Goal: Task Accomplishment & Management: Complete application form

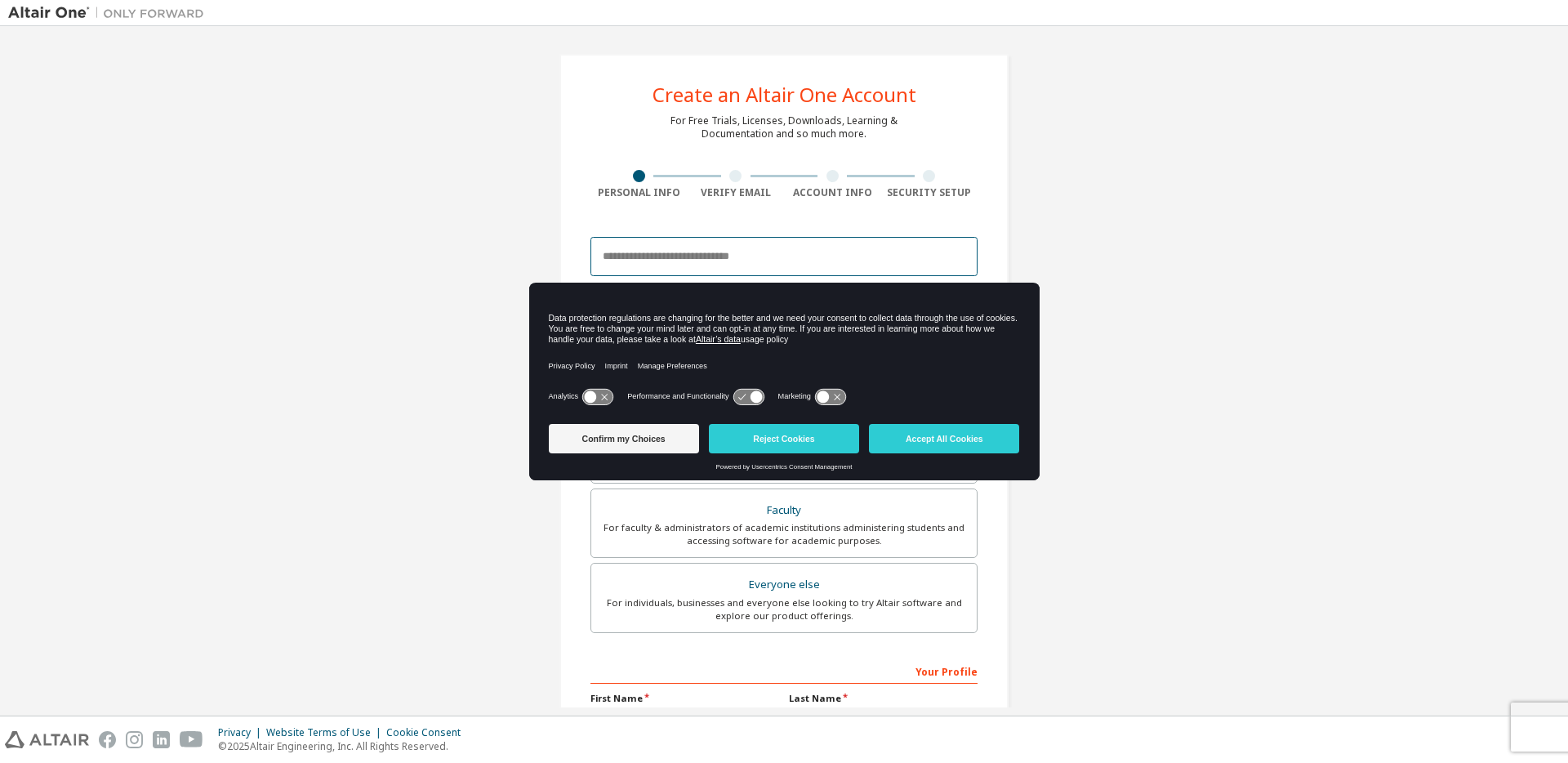
click at [682, 257] on input "email" at bounding box center [784, 256] width 387 height 39
type input "**********"
click at [933, 438] on button "Accept All Cookies" at bounding box center [944, 439] width 150 height 30
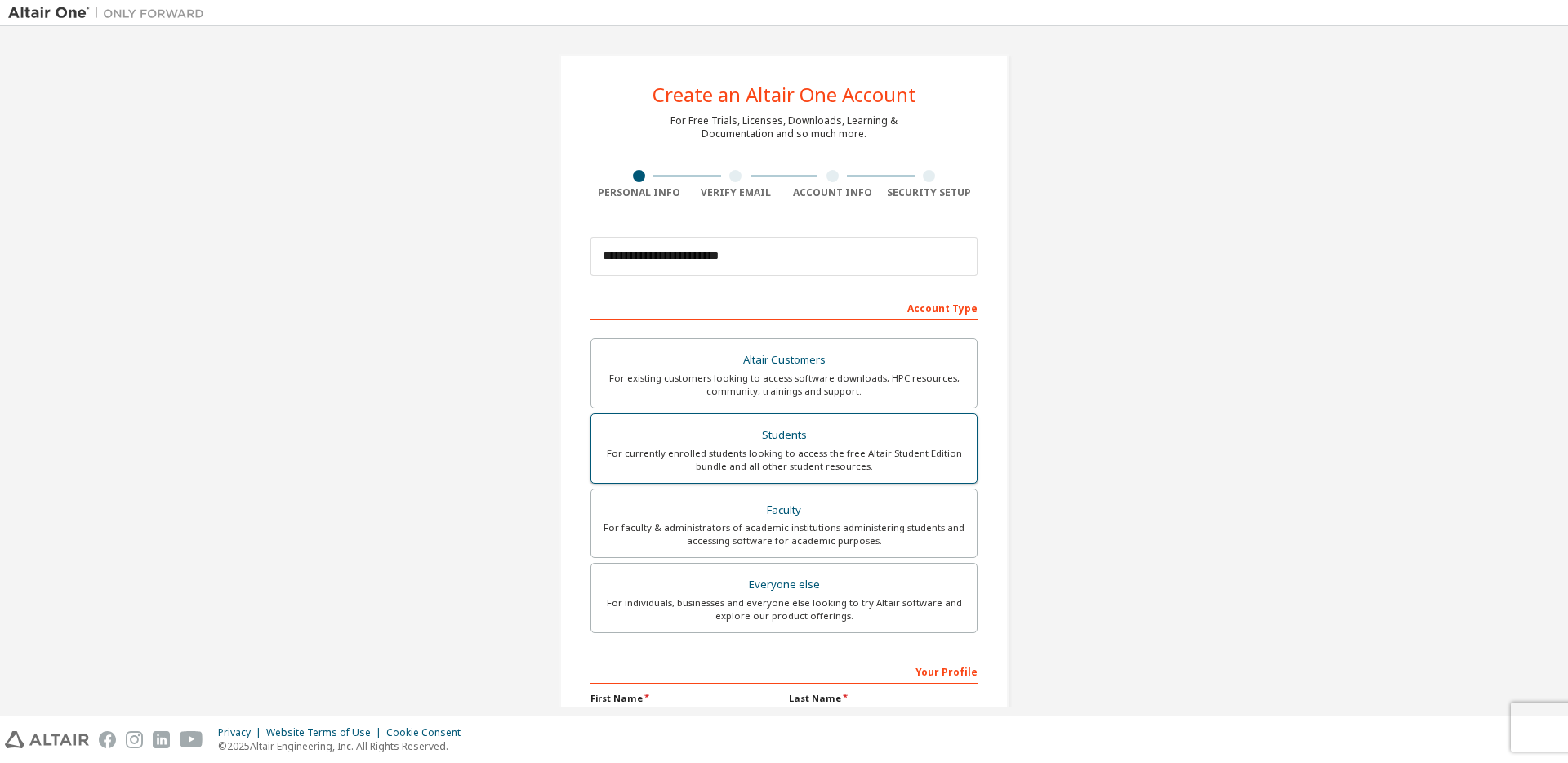
click at [631, 440] on div "Students" at bounding box center [784, 436] width 366 height 23
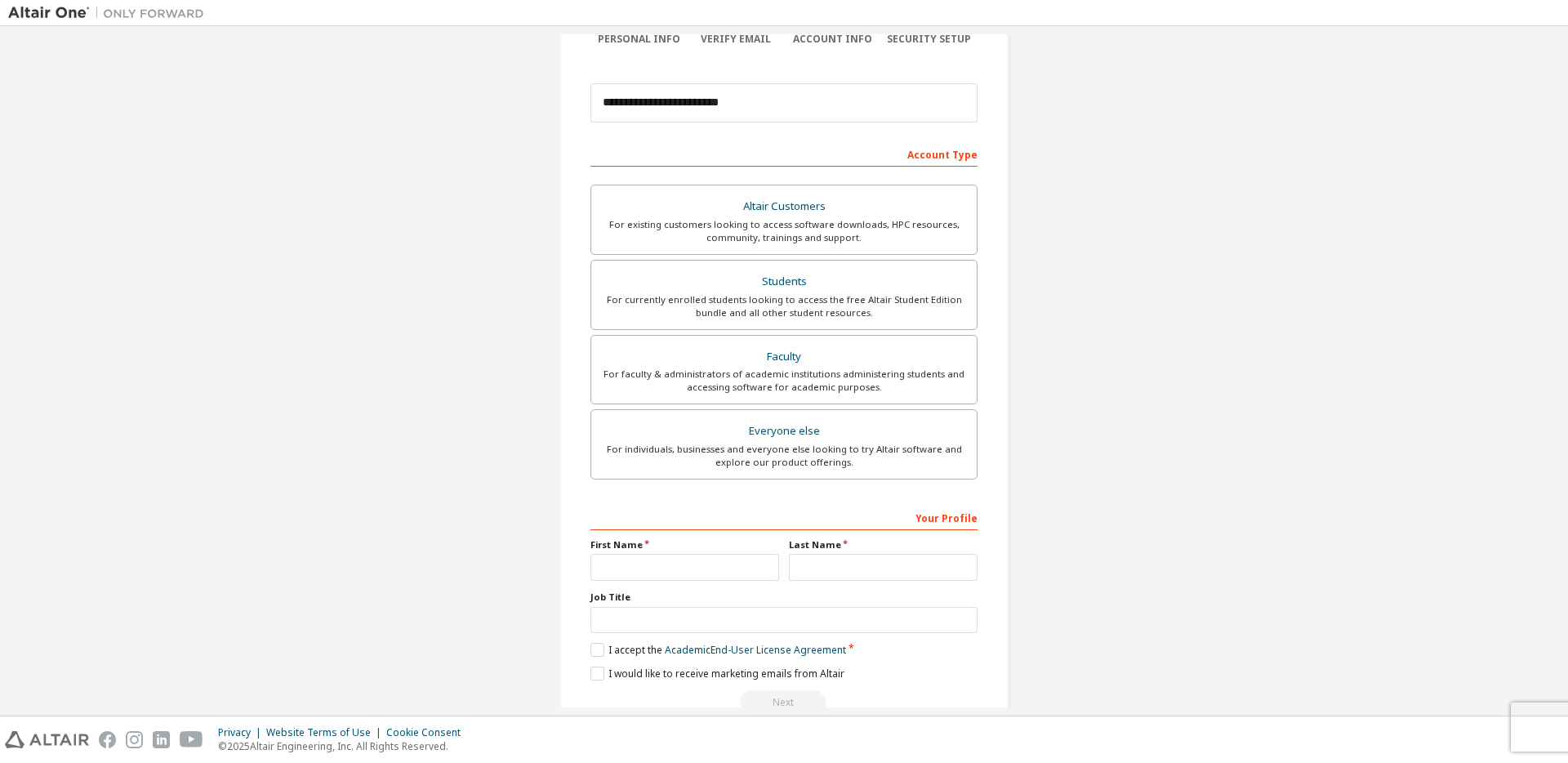
click at [640, 527] on div "Your Profile" at bounding box center [784, 517] width 387 height 26
click at [639, 512] on div "Your Profile" at bounding box center [784, 517] width 387 height 26
click at [635, 568] on input "text" at bounding box center [685, 567] width 189 height 27
type input "*****"
type input "****"
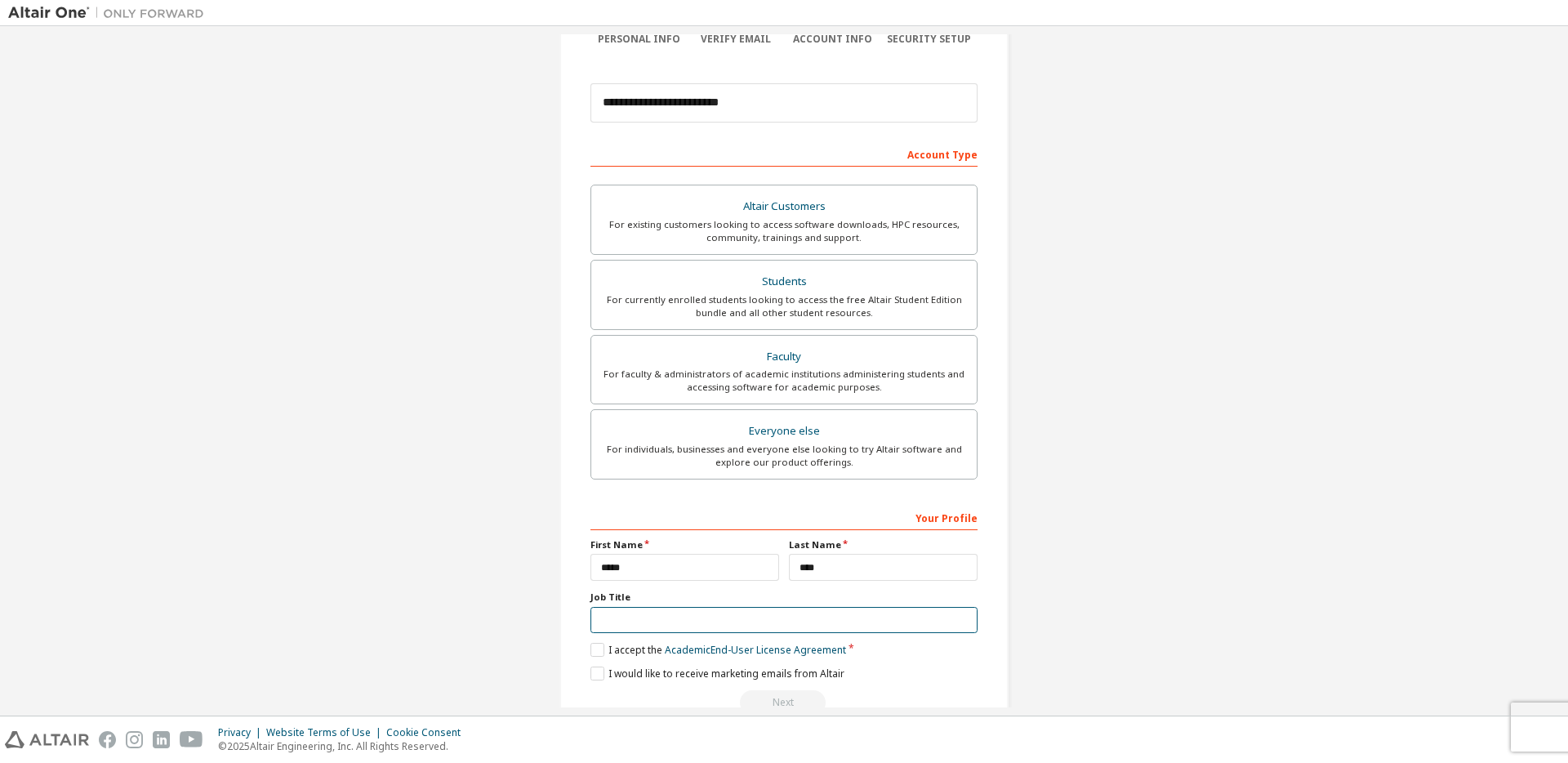
scroll to position [192, 0]
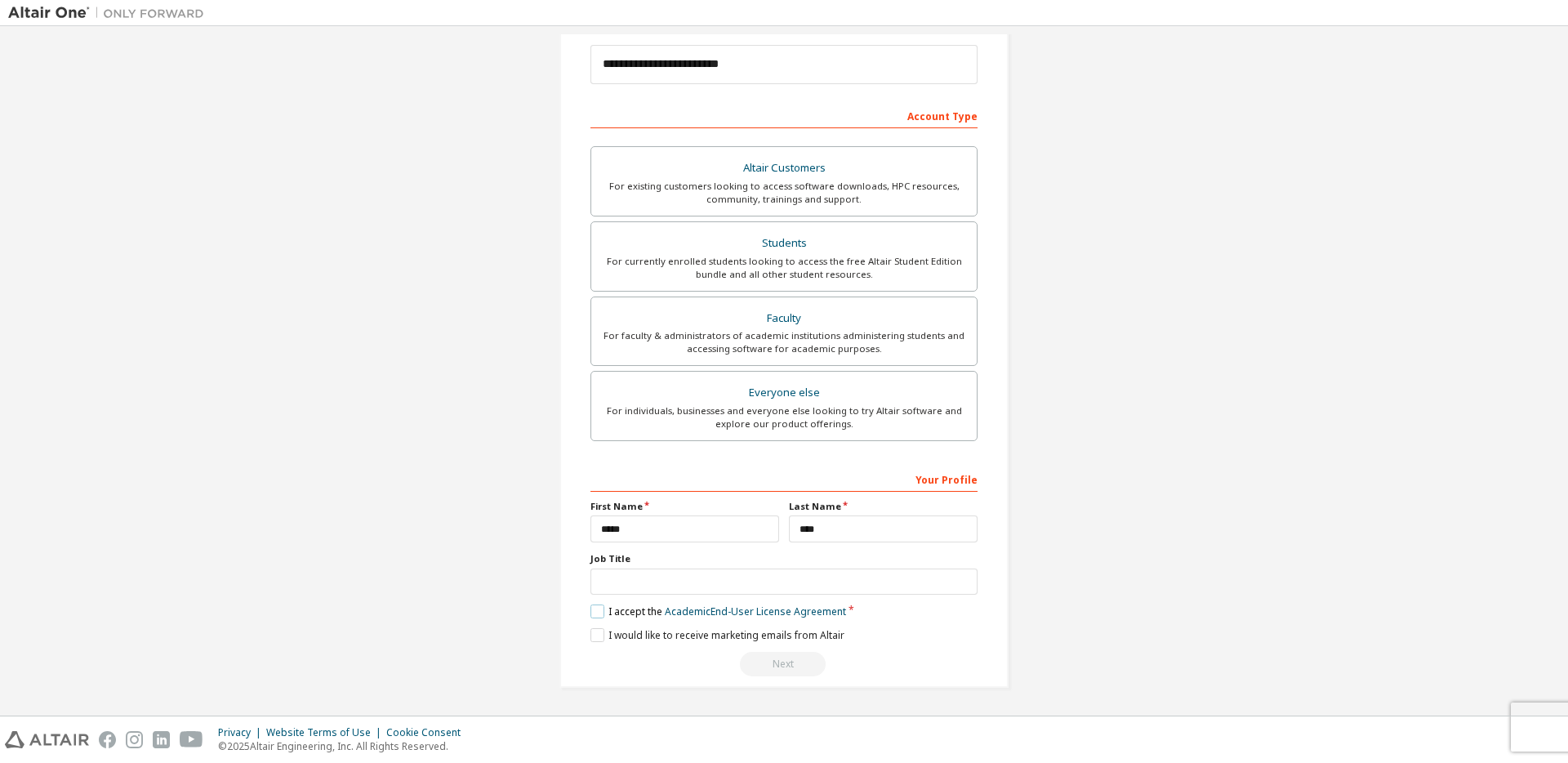
click at [596, 614] on label "I accept the Academic End-User License Agreement" at bounding box center [718, 612] width 255 height 14
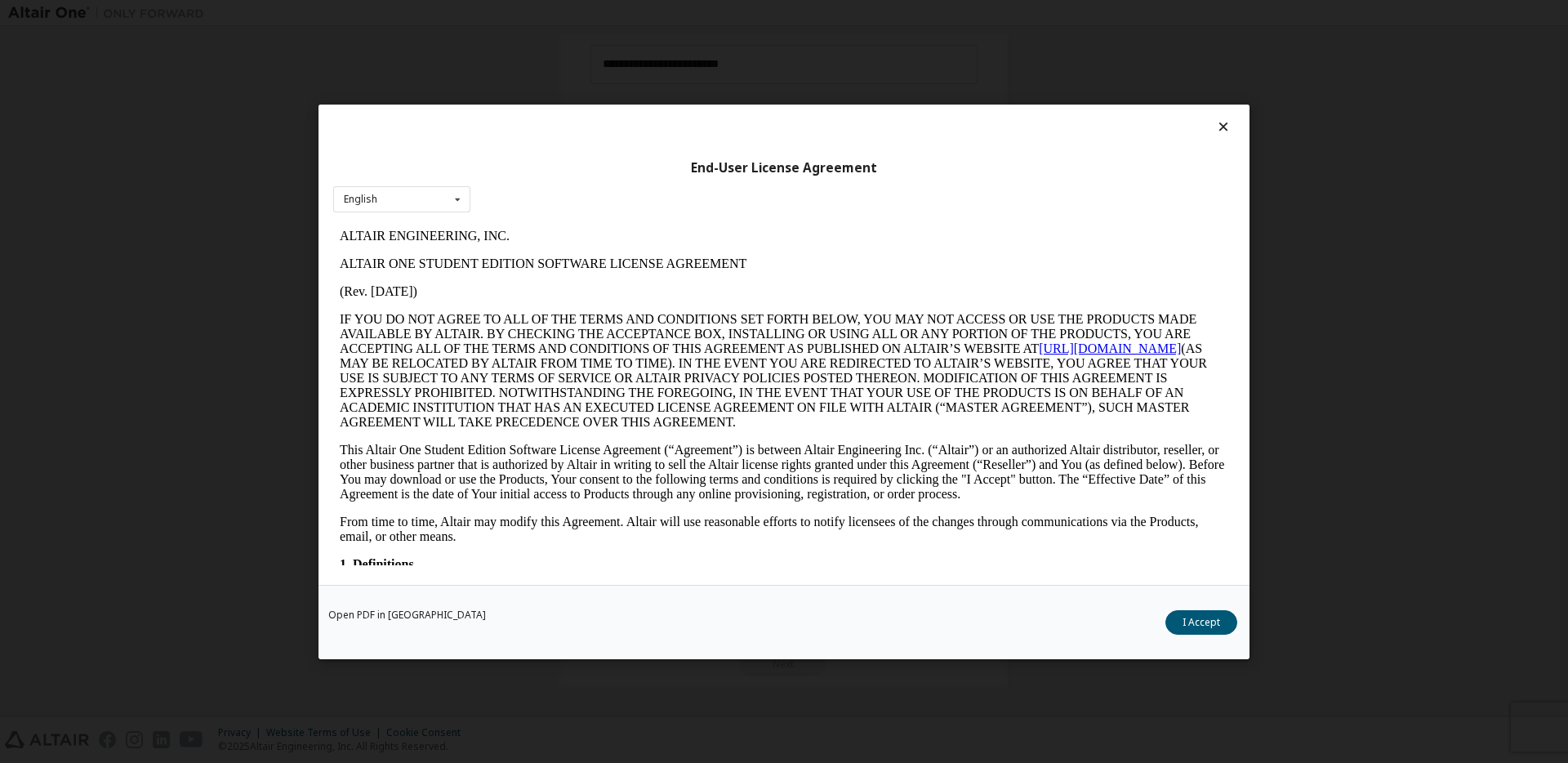
scroll to position [0, 0]
click at [1181, 624] on button "I Accept" at bounding box center [1202, 622] width 72 height 24
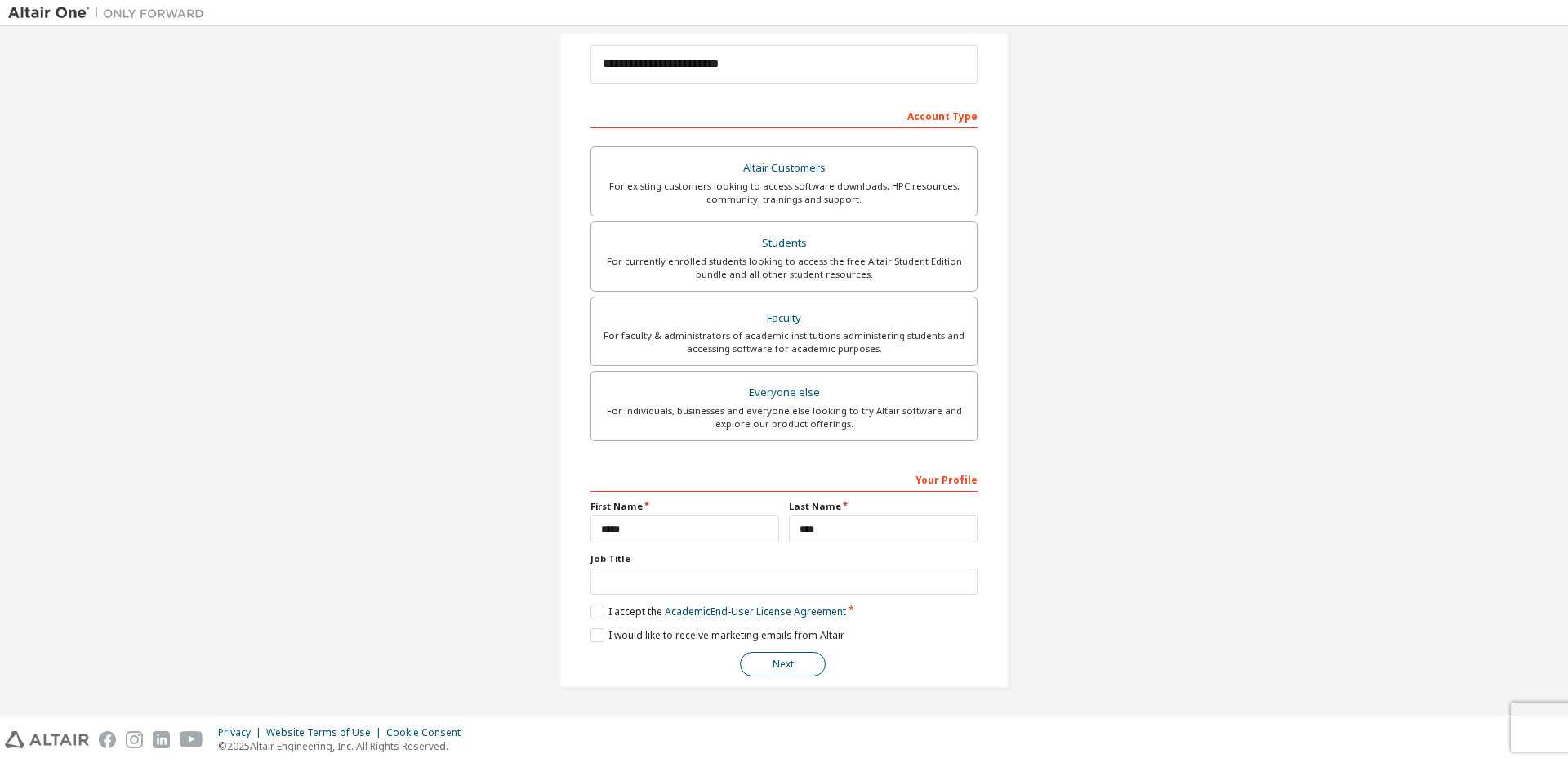
click at [813, 662] on button "Next" at bounding box center [783, 664] width 86 height 24
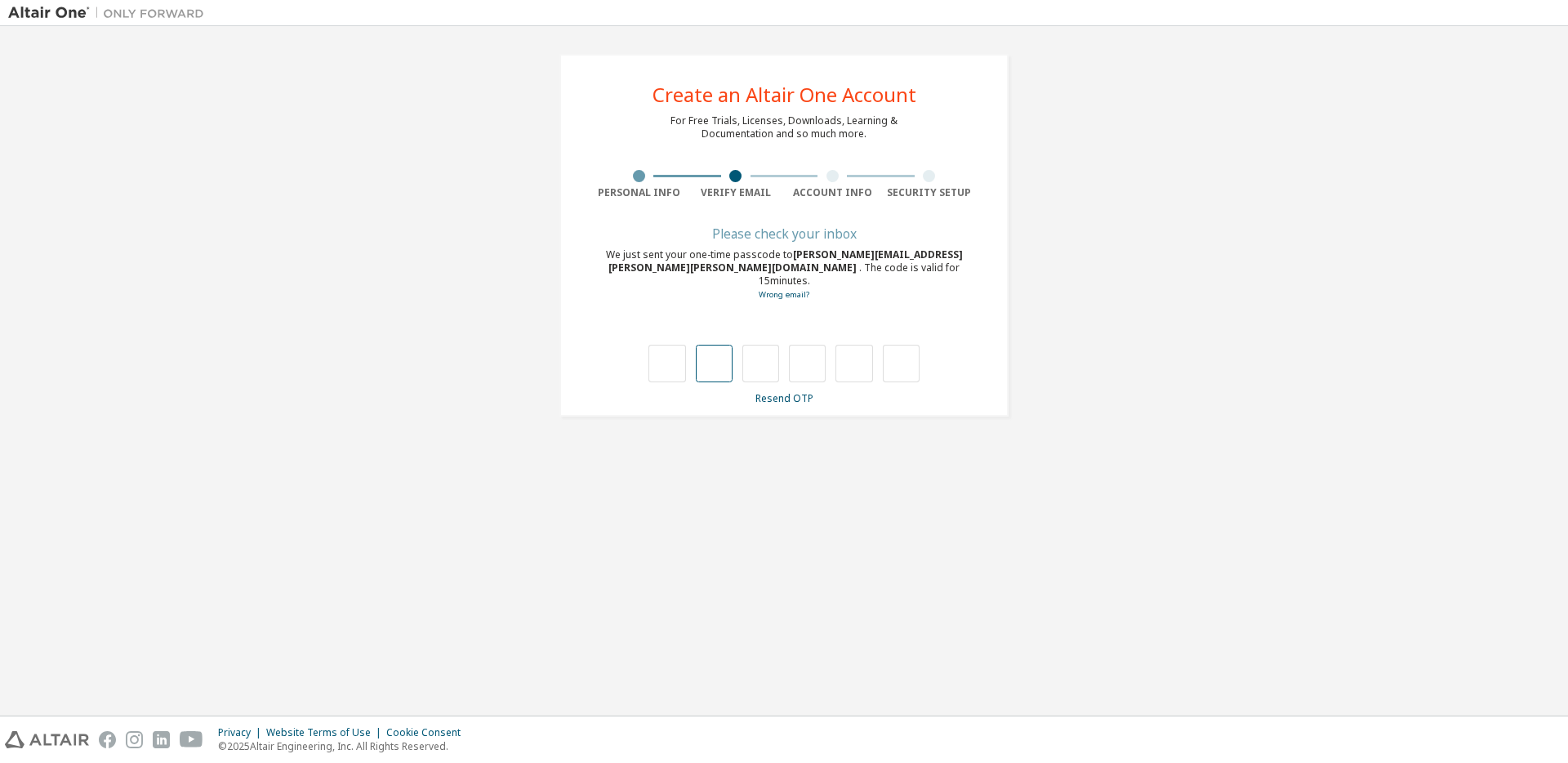
type input "*"
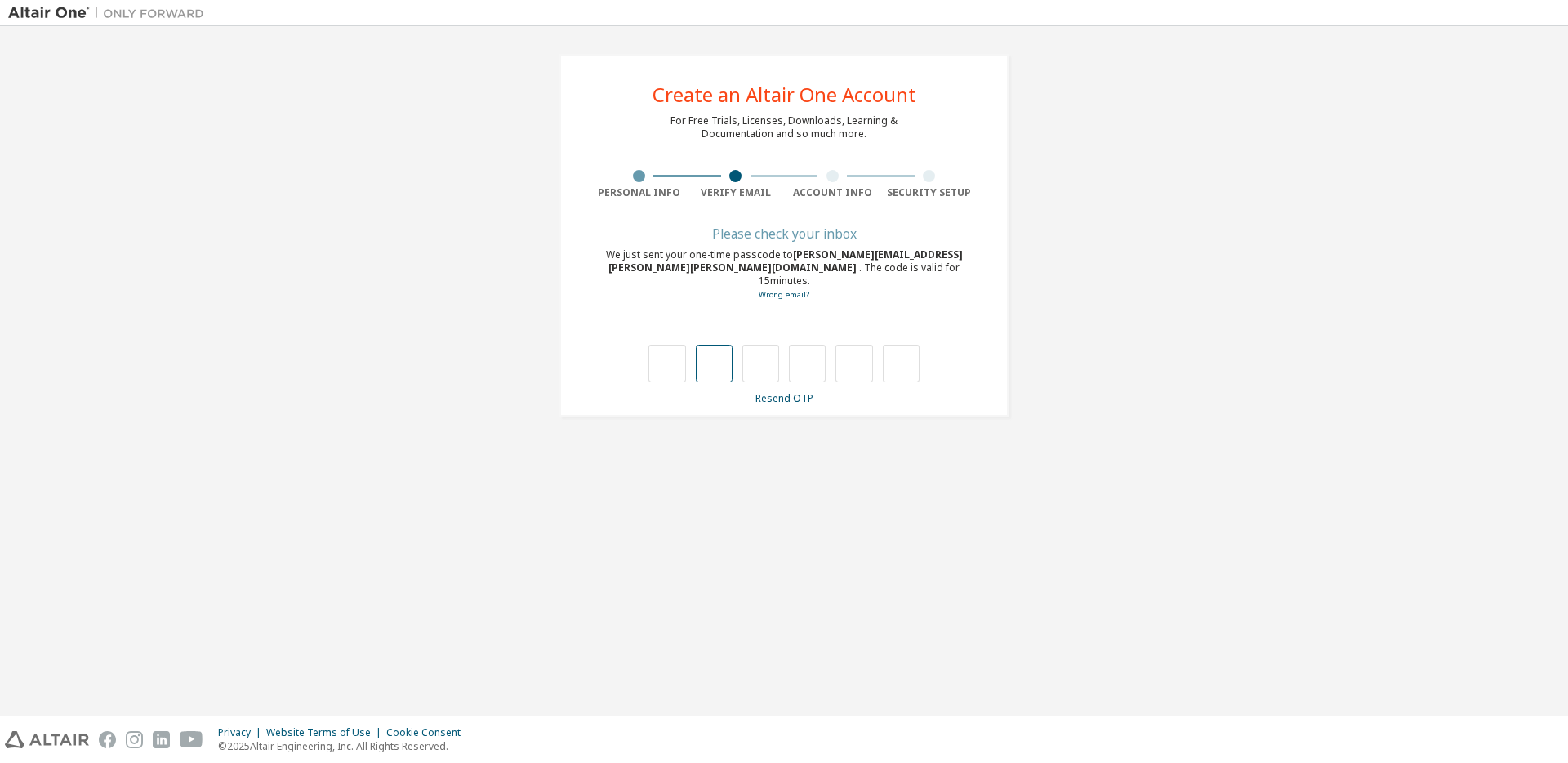
type input "*"
